Goal: Find specific page/section: Find specific page/section

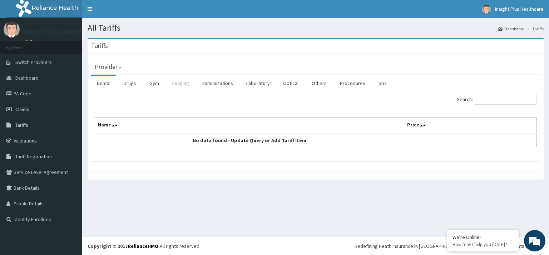
click at [173, 85] on link "Imaging" at bounding box center [181, 83] width 28 height 15
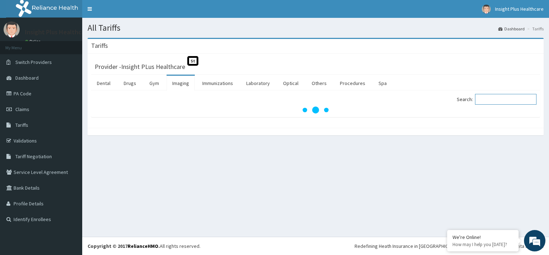
click at [507, 100] on input "Search:" at bounding box center [505, 99] width 61 height 11
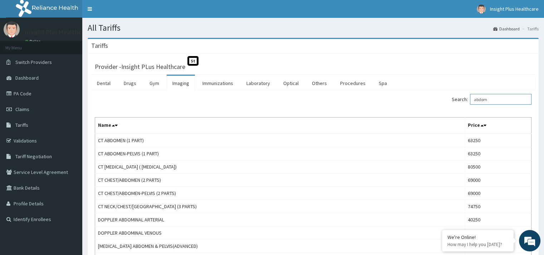
type input "abdom"
